Goal: Task Accomplishment & Management: Manage account settings

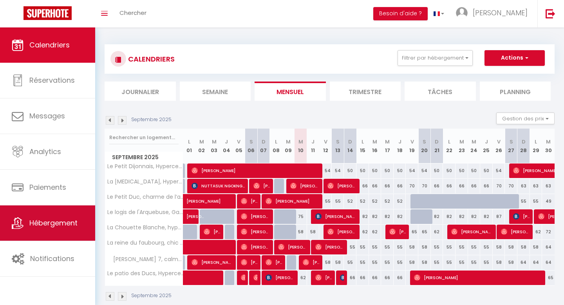
click at [44, 230] on link "Hébergement" at bounding box center [47, 222] width 95 height 35
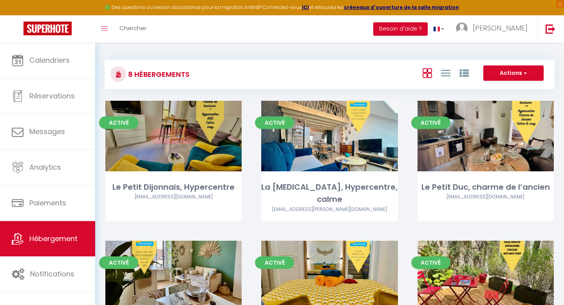
click at [183, 135] on link "Editer" at bounding box center [173, 136] width 47 height 16
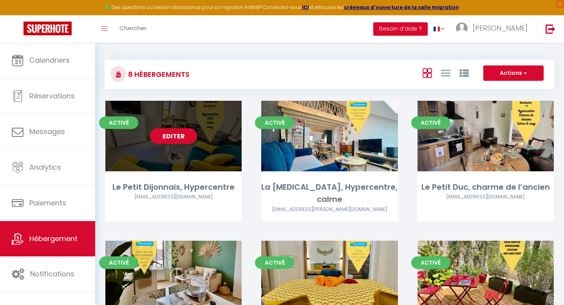
click at [183, 135] on link "Editer" at bounding box center [173, 136] width 47 height 16
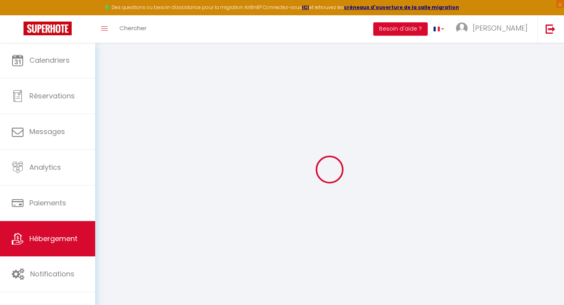
select select
checkbox input "false"
checkbox input "true"
checkbox input "false"
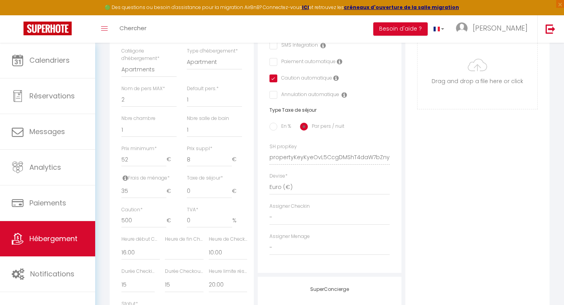
scroll to position [260, 0]
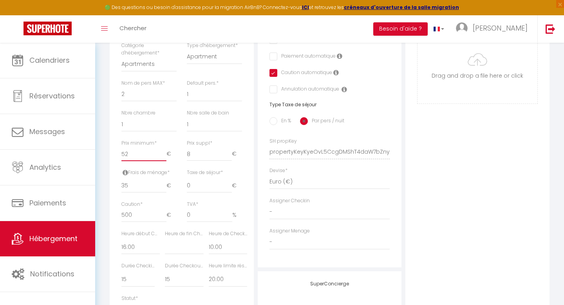
type input "51"
select select
checkbox input "false"
checkbox input "true"
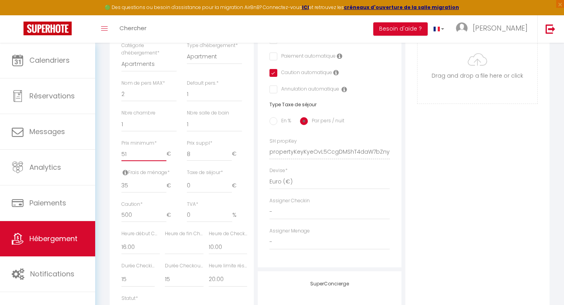
checkbox input "false"
type input "51"
click at [163, 156] on input "51" at bounding box center [143, 154] width 45 height 14
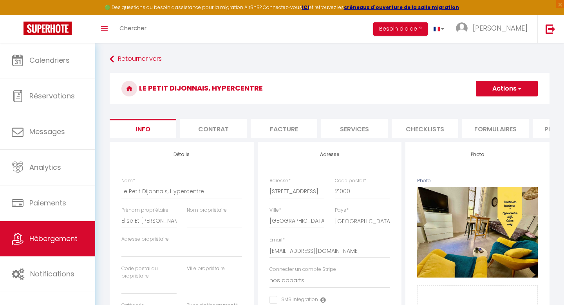
click at [507, 90] on button "Actions" at bounding box center [507, 89] width 62 height 16
select select
checkbox input "false"
checkbox input "true"
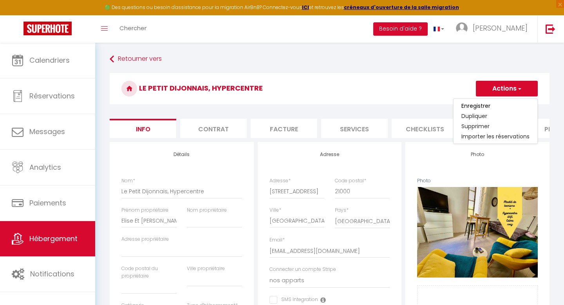
checkbox input "false"
click at [476, 104] on input "Enregistrer" at bounding box center [475, 106] width 29 height 8
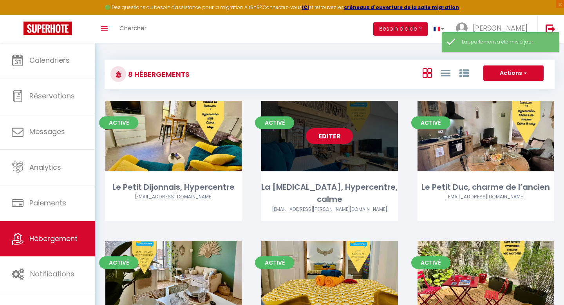
click at [321, 140] on link "Editer" at bounding box center [329, 136] width 47 height 16
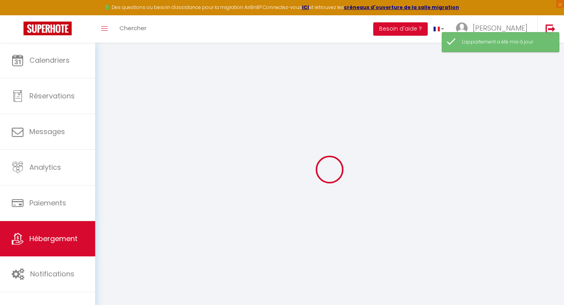
select select
checkbox input "false"
checkbox input "true"
checkbox input "false"
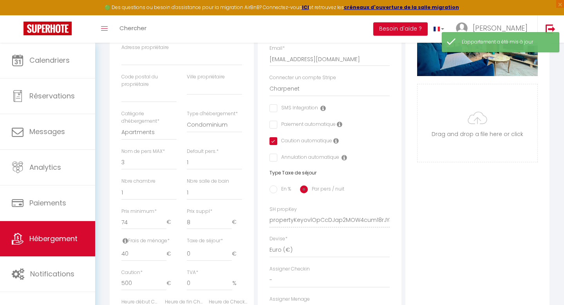
scroll to position [203, 0]
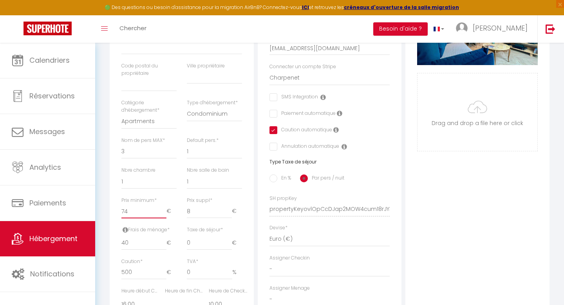
type input "75"
select select
checkbox input "false"
checkbox input "true"
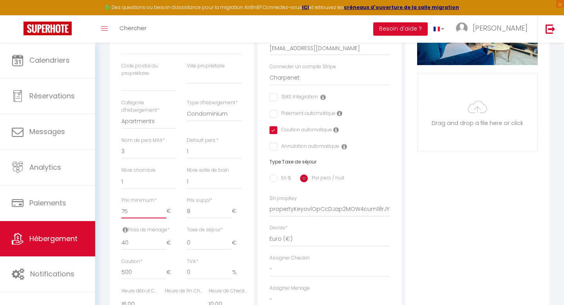
checkbox input "false"
type input "75"
click at [163, 210] on input "75" at bounding box center [143, 211] width 45 height 14
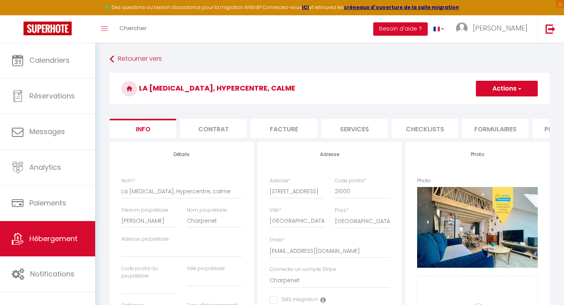
click at [488, 87] on button "Actions" at bounding box center [507, 89] width 62 height 16
click at [470, 108] on input "Enregistrer" at bounding box center [475, 106] width 29 height 8
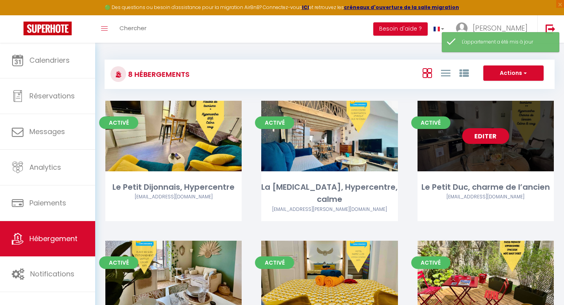
click at [479, 138] on link "Editer" at bounding box center [485, 136] width 47 height 16
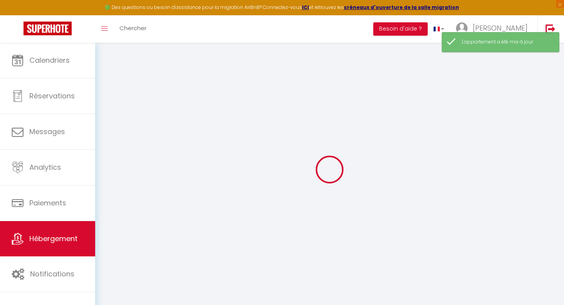
select select
checkbox input "false"
checkbox input "true"
checkbox input "false"
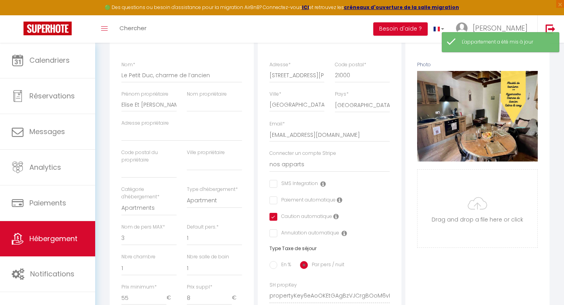
scroll to position [150, 0]
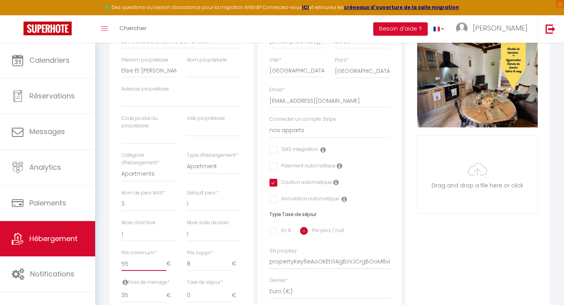
type input "54"
select select
checkbox input "false"
checkbox input "true"
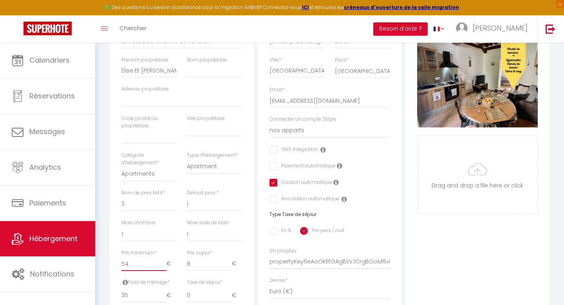
checkbox input "false"
type input "54"
click at [162, 267] on input "54" at bounding box center [143, 264] width 45 height 14
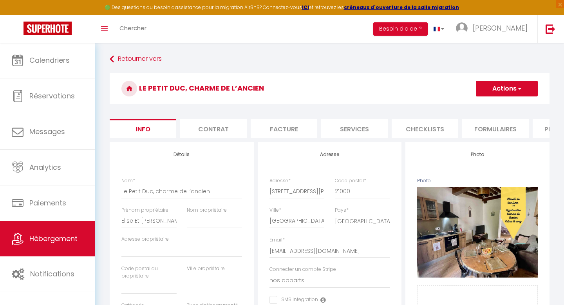
click at [504, 90] on button "Actions" at bounding box center [507, 89] width 62 height 16
click at [464, 103] on input "Enregistrer" at bounding box center [475, 106] width 29 height 8
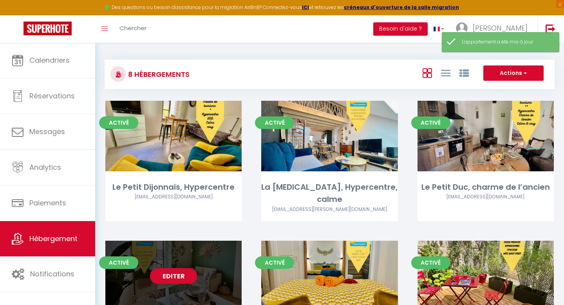
click at [179, 268] on link "Editer" at bounding box center [173, 276] width 47 height 16
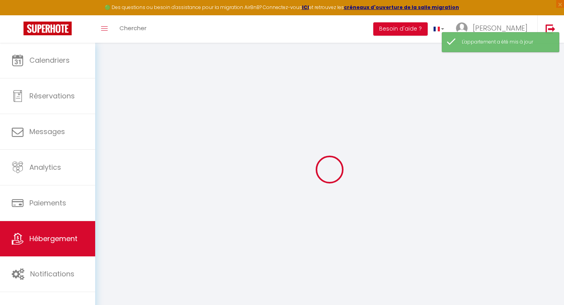
select select
checkbox input "false"
checkbox input "true"
checkbox input "false"
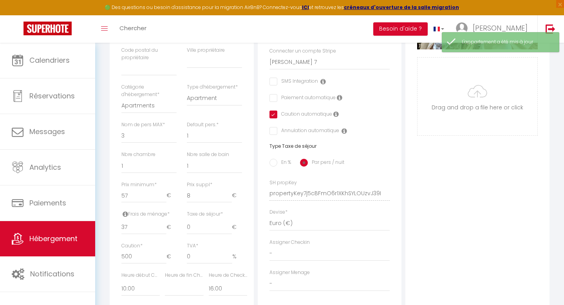
scroll to position [221, 0]
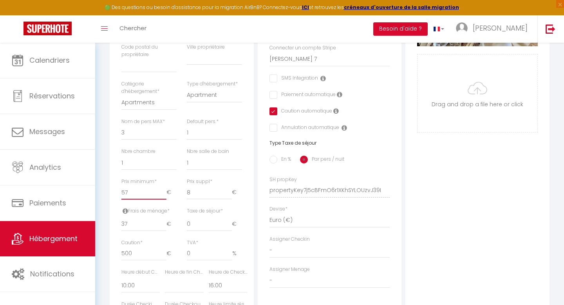
type input "58"
select select
checkbox input "false"
checkbox input "true"
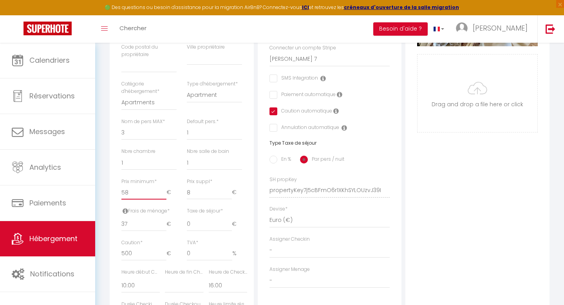
checkbox input "false"
type input "58"
click at [162, 190] on input "58" at bounding box center [143, 192] width 45 height 14
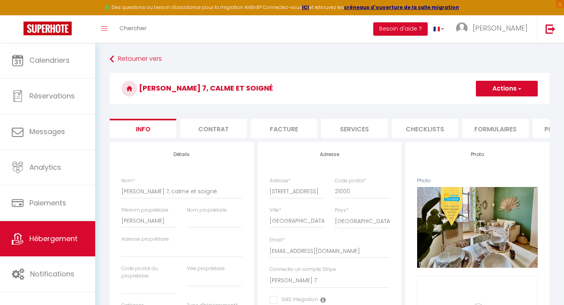
click at [509, 89] on button "Actions" at bounding box center [507, 89] width 62 height 16
click at [467, 102] on input "Enregistrer" at bounding box center [475, 106] width 29 height 8
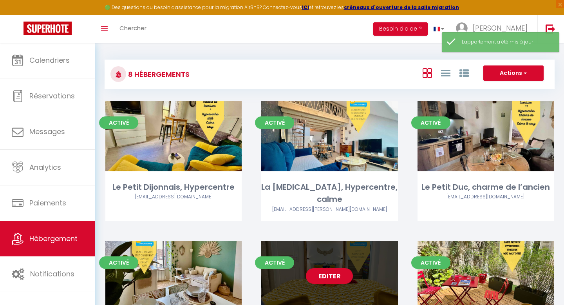
click at [333, 269] on link "Editer" at bounding box center [329, 276] width 47 height 16
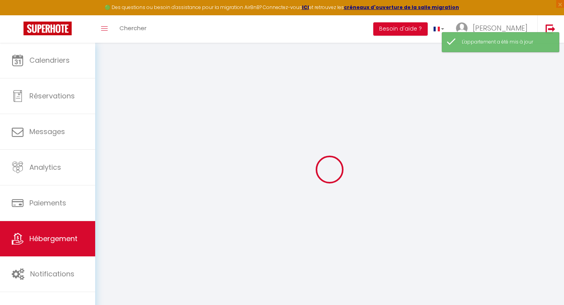
select select "14:00"
select select
select select "11:00"
select select "30"
select select "120"
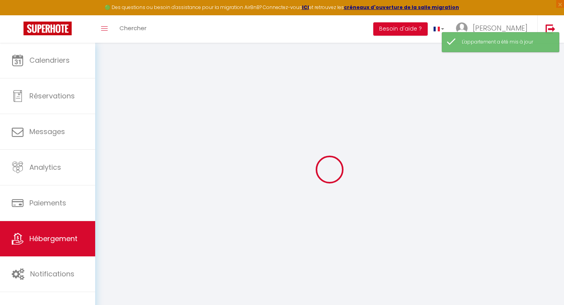
select select "19:00"
select select
checkbox input "false"
checkbox input "true"
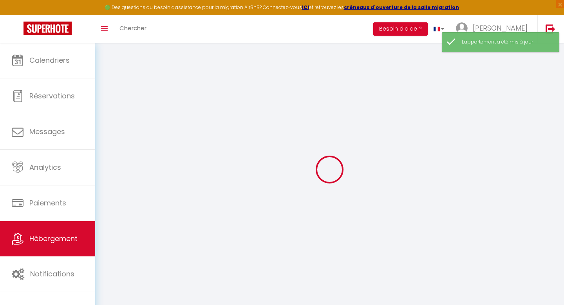
checkbox input "false"
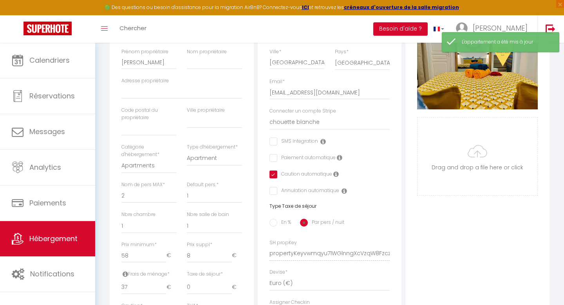
scroll to position [165, 0]
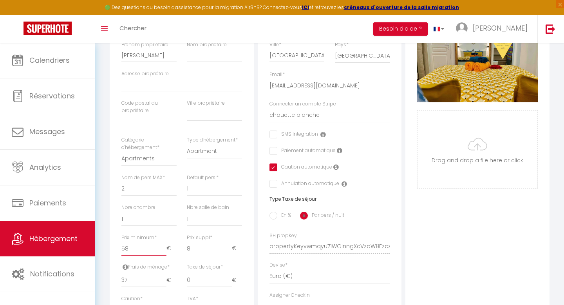
type input "57"
select select
checkbox input "false"
checkbox input "true"
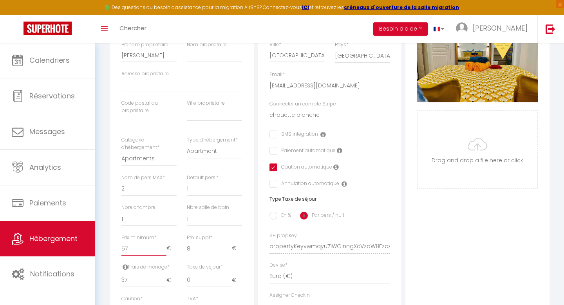
checkbox input "false"
type input "57"
click at [162, 249] on input "57" at bounding box center [143, 248] width 45 height 14
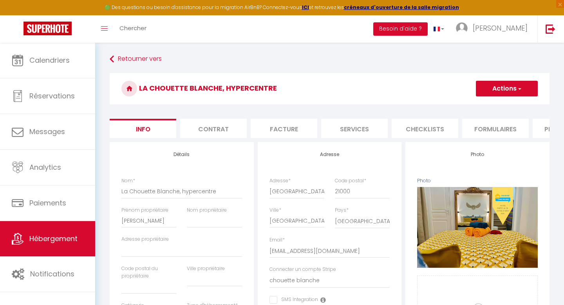
click at [494, 89] on button "Actions" at bounding box center [507, 89] width 62 height 16
click at [473, 107] on input "Enregistrer" at bounding box center [475, 106] width 29 height 8
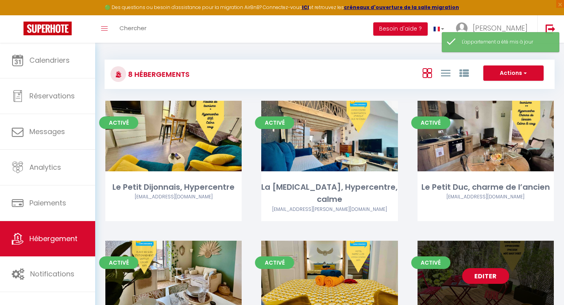
click at [483, 268] on link "Editer" at bounding box center [485, 276] width 47 height 16
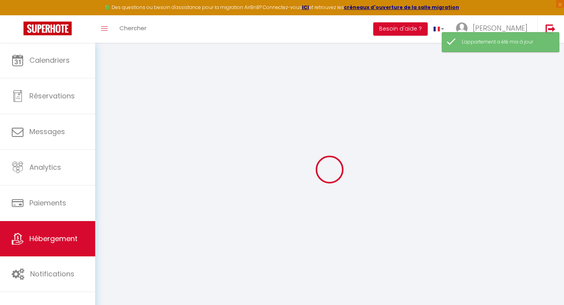
checkbox input "false"
checkbox input "true"
checkbox input "false"
select select "16:00"
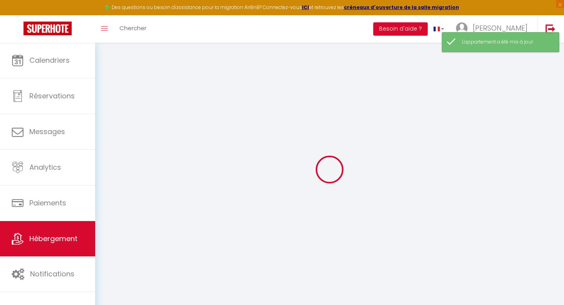
select select
select select "10:00"
select select "30"
select select "120"
select select "21:00"
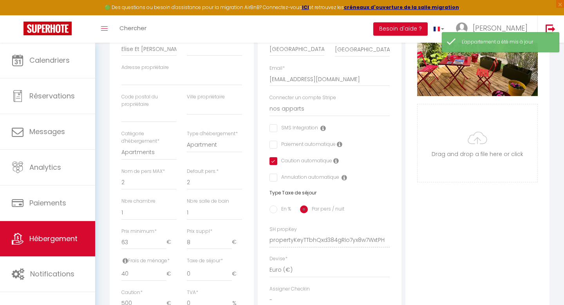
scroll to position [196, 0]
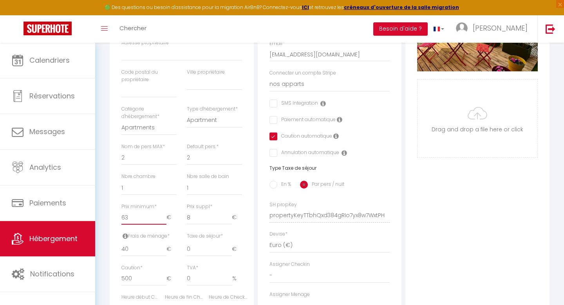
type input "62"
select select
checkbox input "false"
checkbox input "true"
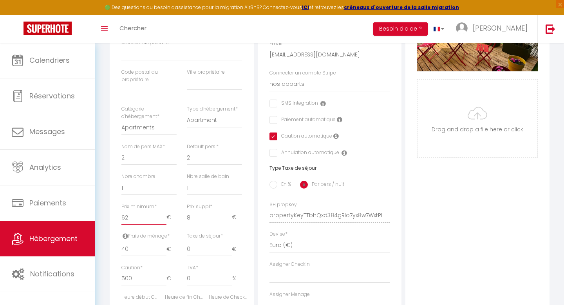
checkbox input "false"
type input "62"
click at [164, 218] on input "62" at bounding box center [143, 217] width 45 height 14
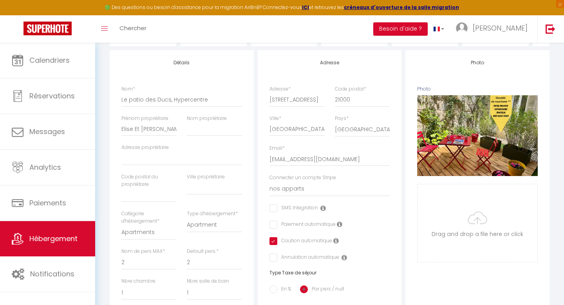
scroll to position [0, 0]
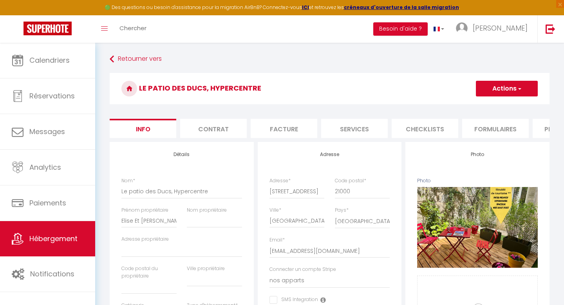
click at [499, 90] on button "Actions" at bounding box center [507, 89] width 62 height 16
click at [470, 109] on input "Enregistrer" at bounding box center [475, 106] width 29 height 8
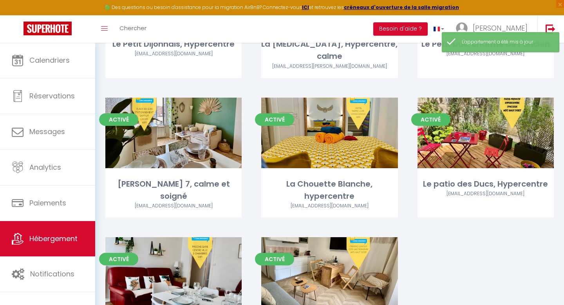
scroll to position [159, 0]
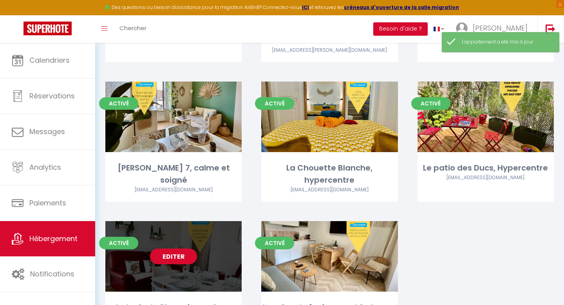
click at [171, 248] on link "Editer" at bounding box center [173, 256] width 47 height 16
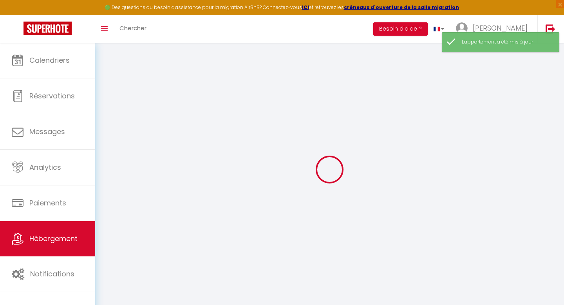
checkbox input "false"
checkbox input "true"
checkbox input "false"
select select "14:00"
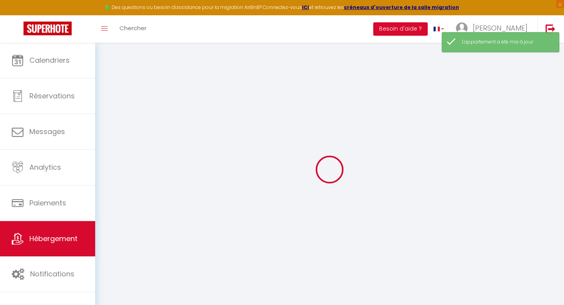
select select
select select "11:00"
select select "30"
select select "120"
select select "19:00"
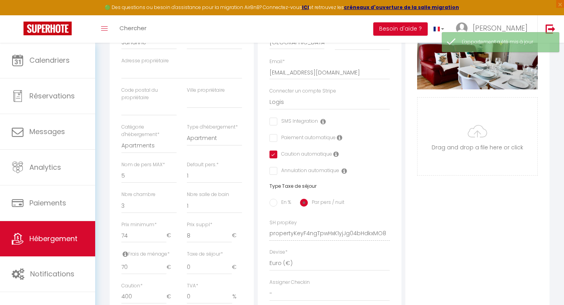
scroll to position [182, 0]
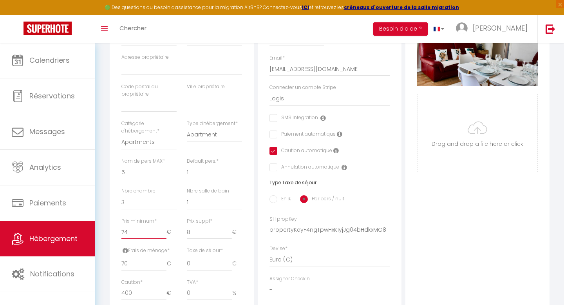
type input "75"
select select
checkbox input "false"
checkbox input "true"
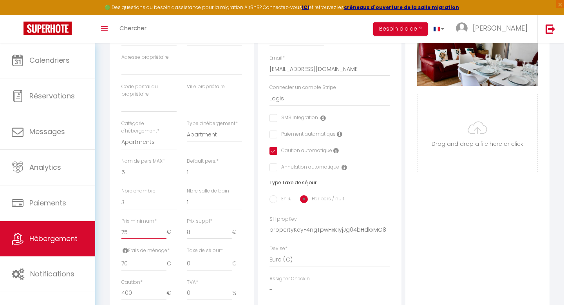
checkbox input "false"
type input "75"
click at [163, 229] on input "75" at bounding box center [143, 232] width 45 height 14
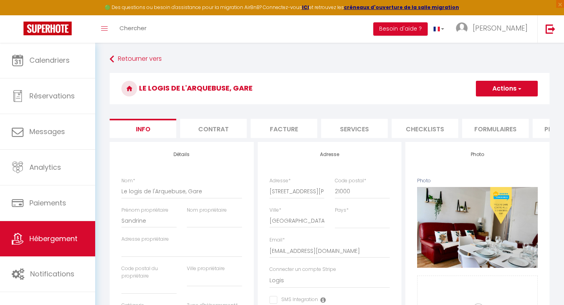
click at [492, 92] on button "Actions" at bounding box center [507, 89] width 62 height 16
click at [469, 109] on input "Enregistrer" at bounding box center [475, 106] width 29 height 8
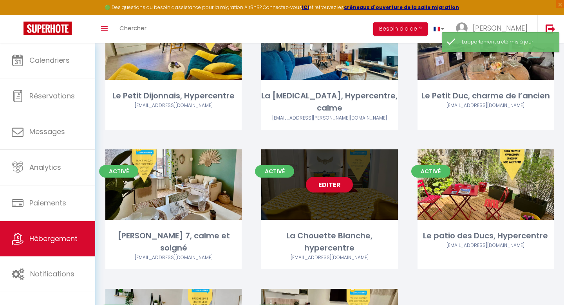
scroll to position [187, 0]
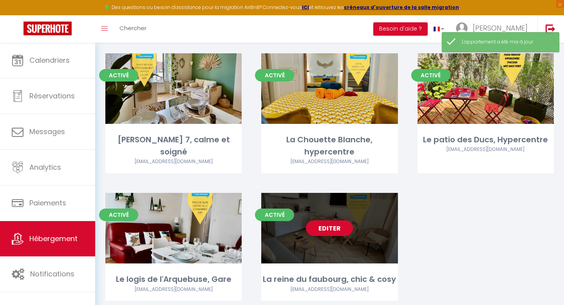
click at [334, 220] on link "Editer" at bounding box center [329, 228] width 47 height 16
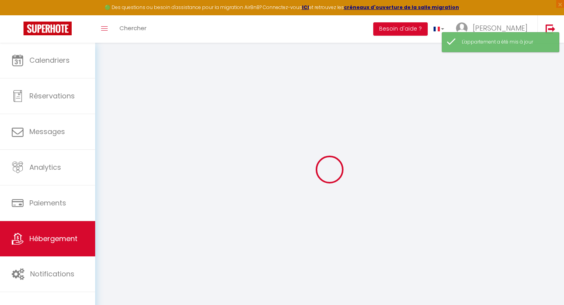
select select
checkbox input "false"
checkbox input "true"
checkbox input "false"
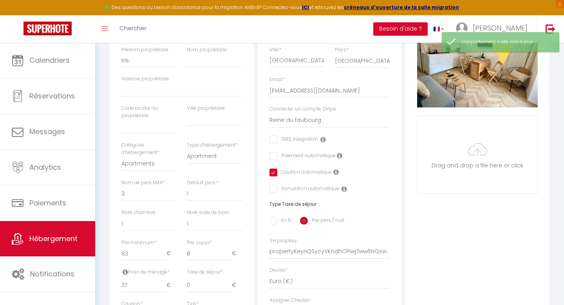
scroll to position [209, 0]
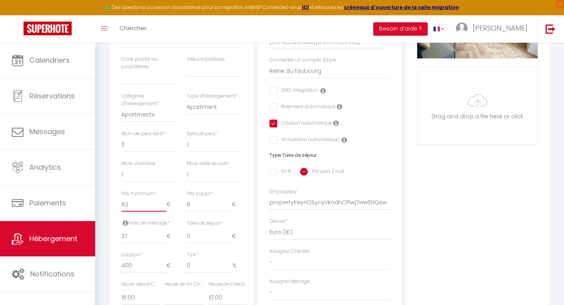
type input "62"
select select
checkbox input "false"
checkbox input "true"
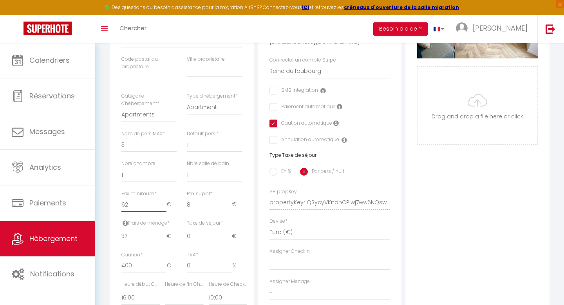
checkbox input "false"
click at [162, 206] on input "62" at bounding box center [143, 204] width 45 height 14
type input "61"
select select
checkbox input "false"
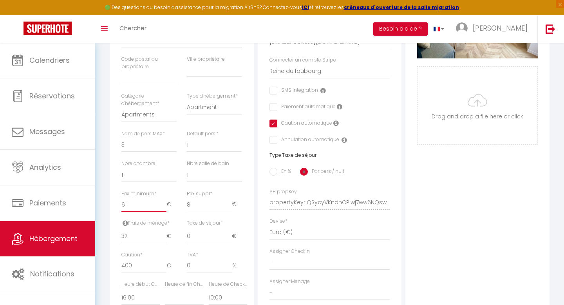
checkbox input "false"
checkbox input "true"
checkbox input "false"
click at [162, 206] on input "61" at bounding box center [143, 204] width 45 height 14
type input "60"
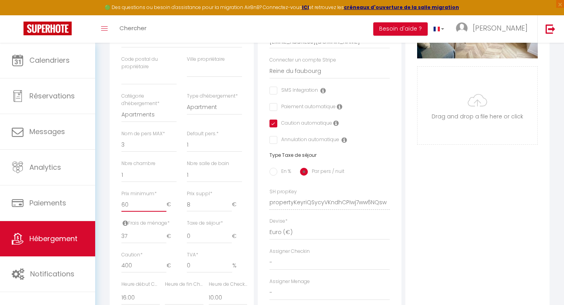
select select
checkbox input "false"
checkbox input "true"
checkbox input "false"
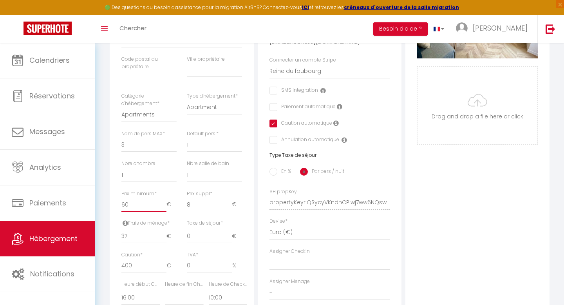
type input "60"
click at [162, 206] on input "60" at bounding box center [143, 204] width 45 height 14
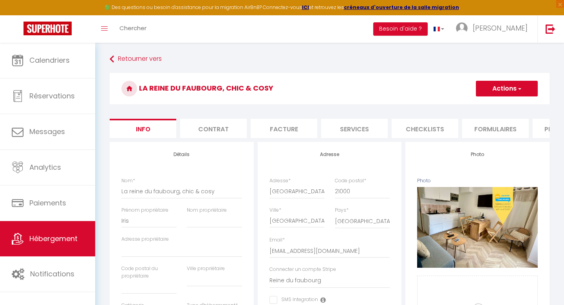
select select
checkbox input "false"
checkbox input "true"
checkbox input "false"
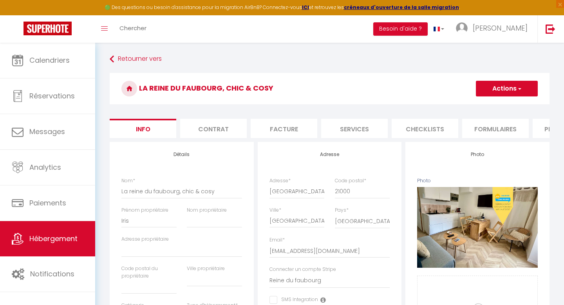
click at [483, 84] on button "Actions" at bounding box center [507, 89] width 62 height 16
click at [464, 108] on input "Enregistrer" at bounding box center [475, 106] width 29 height 8
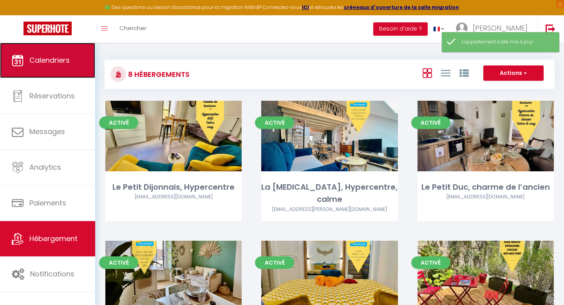
click at [60, 69] on link "Calendriers" at bounding box center [47, 60] width 95 height 35
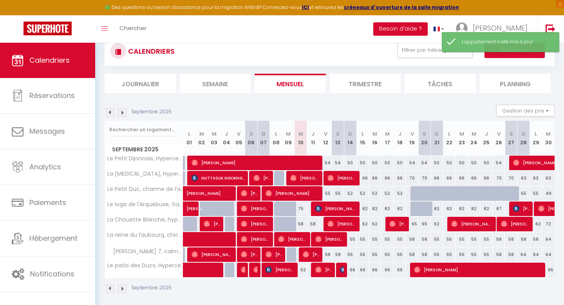
scroll to position [29, 0]
